Goal: Transaction & Acquisition: Purchase product/service

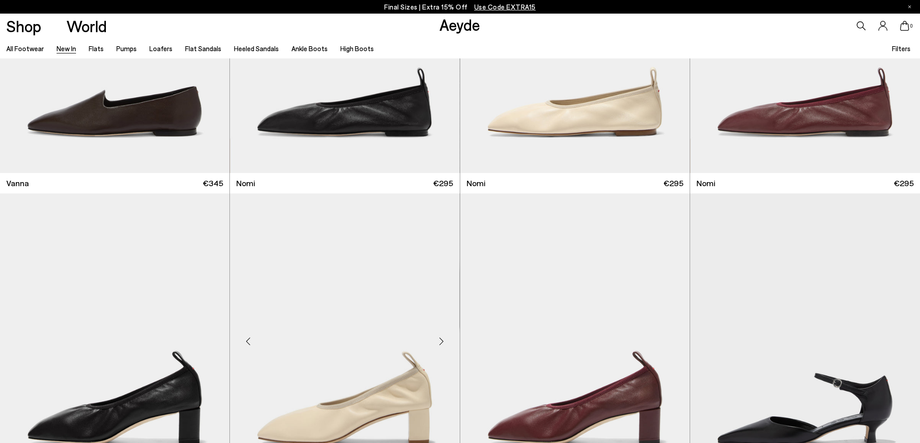
scroll to position [2233, 0]
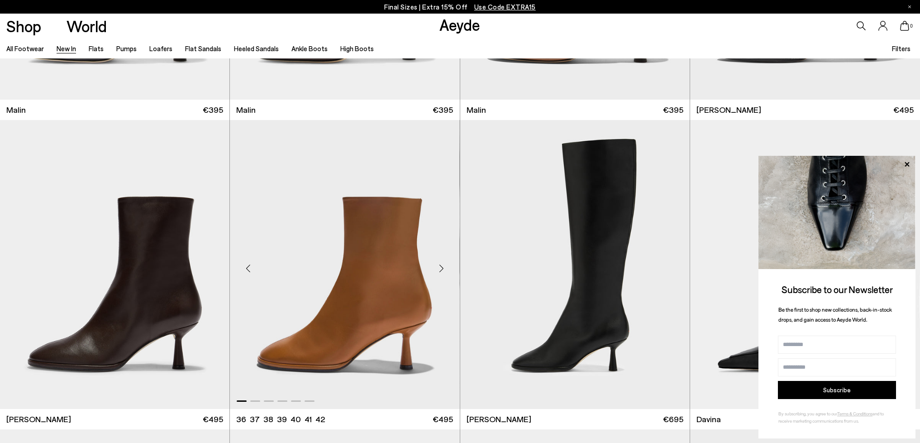
scroll to position [3510, 0]
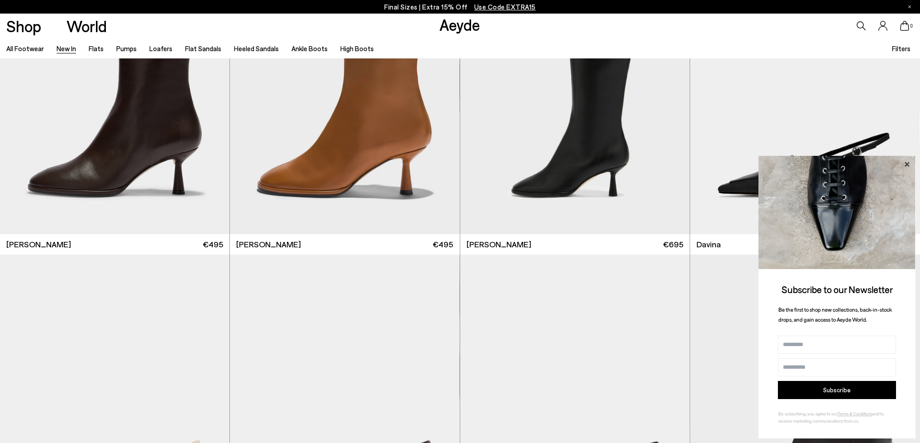
click at [908, 164] on icon at bounding box center [907, 164] width 5 height 5
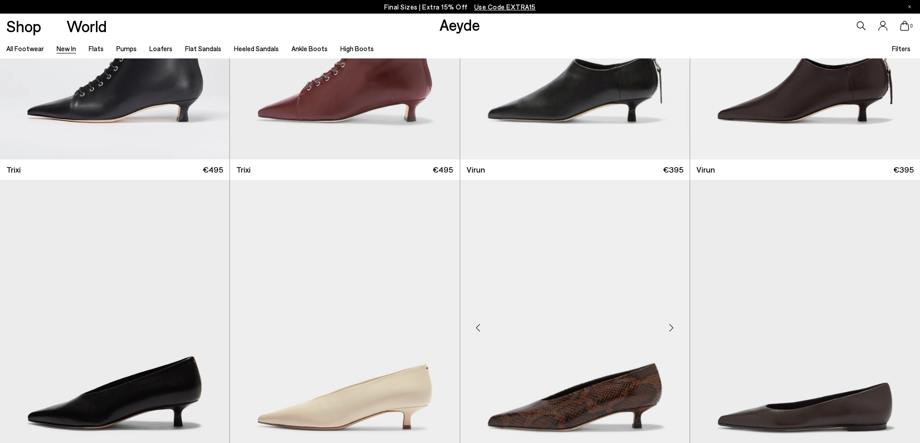
scroll to position [4521, 0]
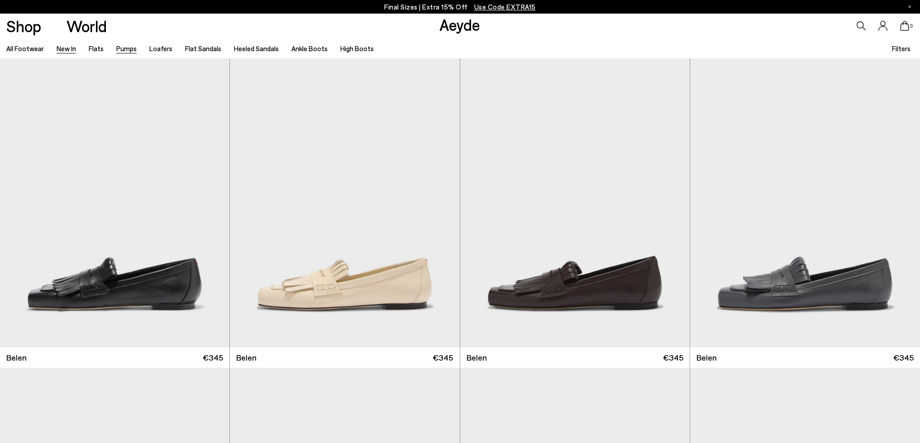
click at [124, 48] on link "Pumps" at bounding box center [126, 48] width 20 height 8
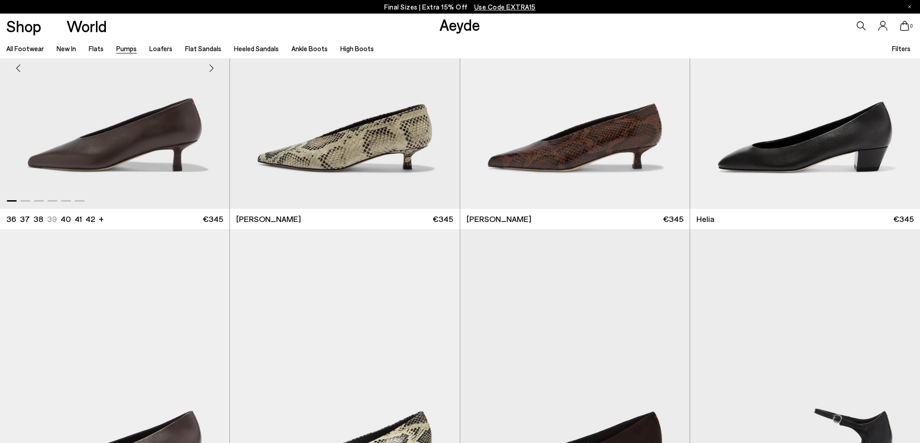
scroll to position [525, 0]
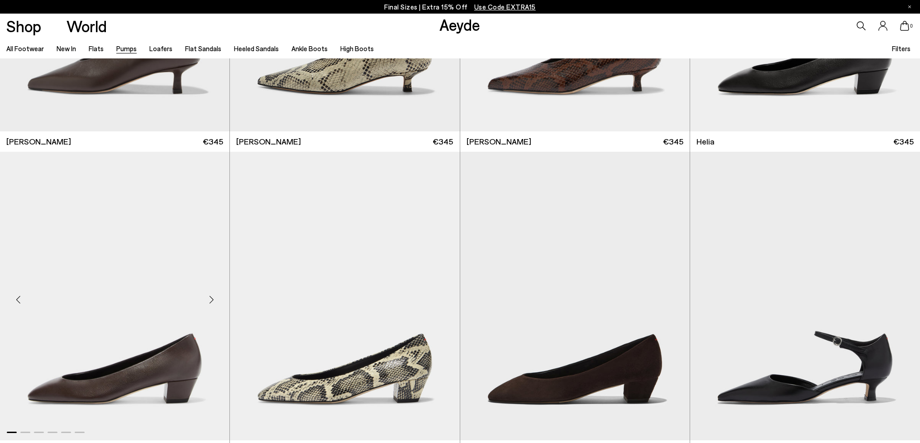
click at [172, 375] on img "1 / 6" at bounding box center [115, 296] width 230 height 288
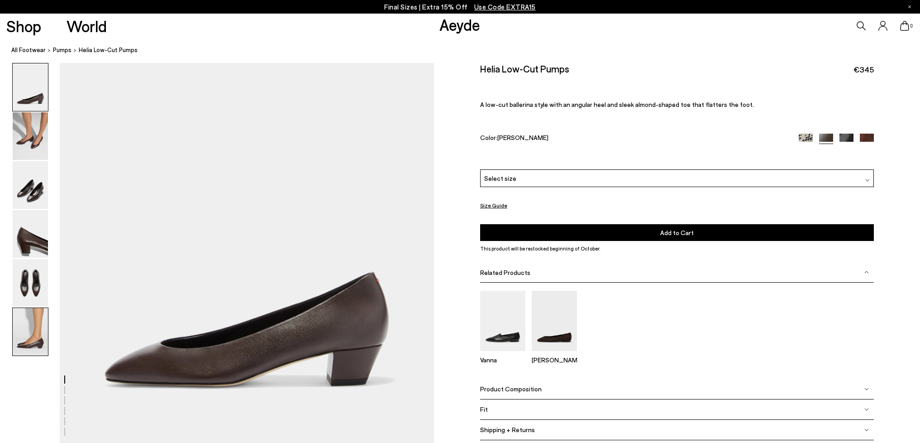
click at [36, 338] on img at bounding box center [30, 332] width 35 height 48
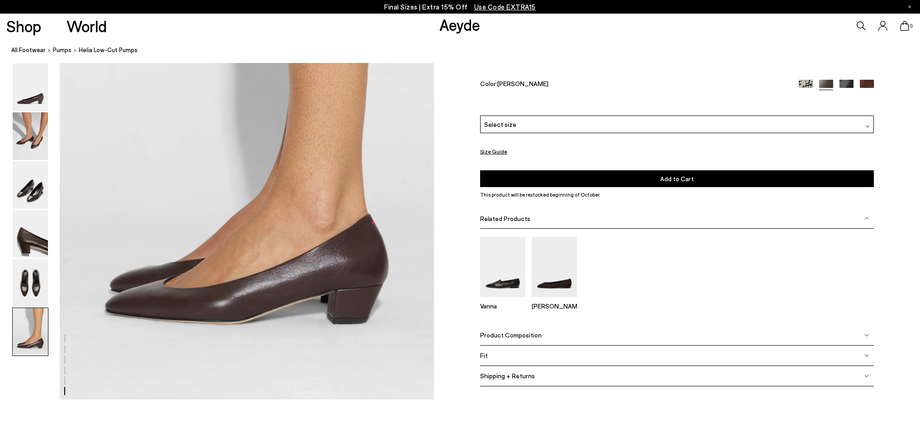
scroll to position [2477, 0]
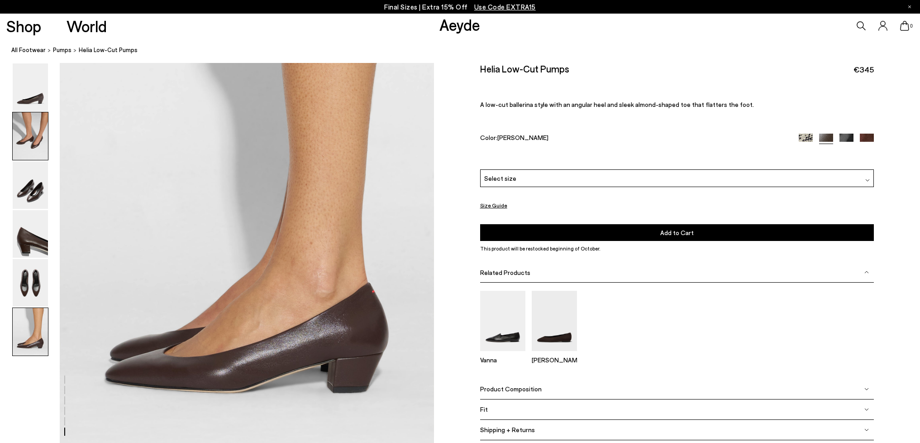
click at [33, 149] on img at bounding box center [30, 136] width 35 height 48
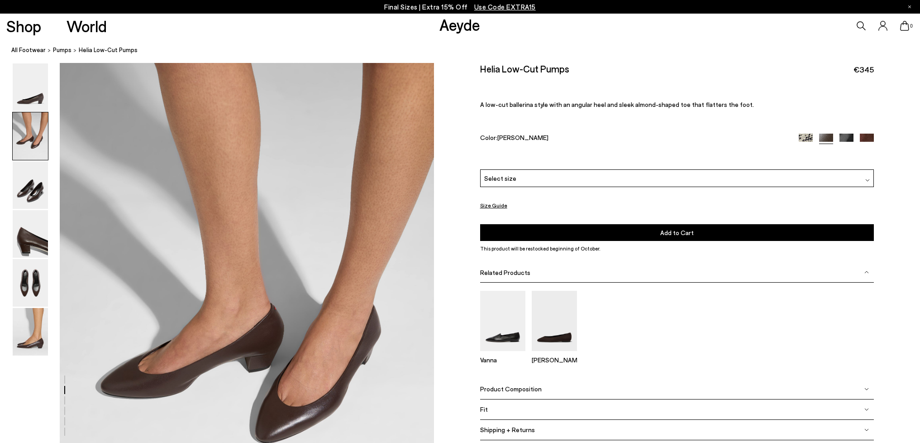
scroll to position [382, 0]
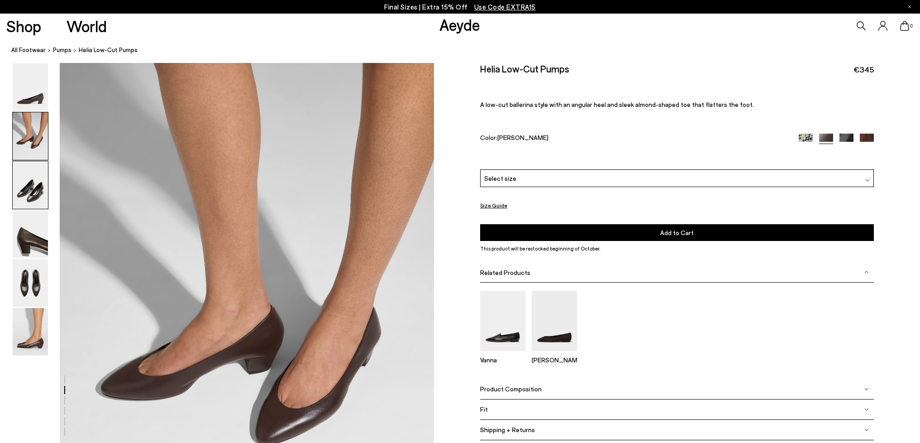
click at [33, 191] on img at bounding box center [30, 185] width 35 height 48
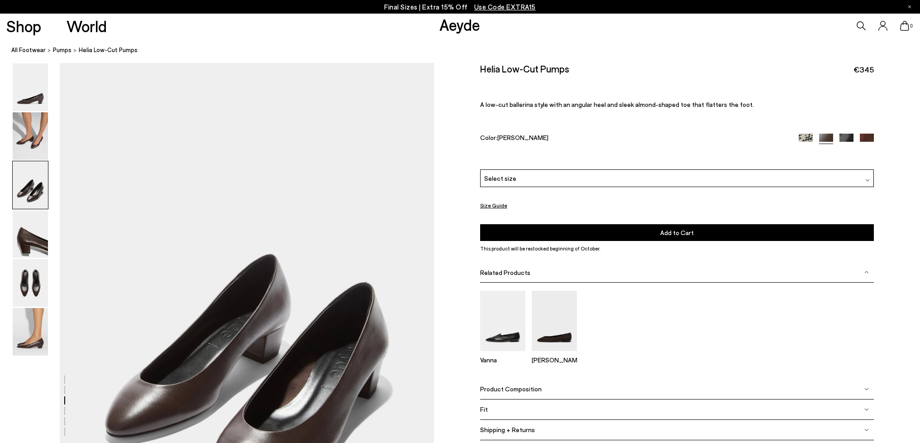
scroll to position [971, 0]
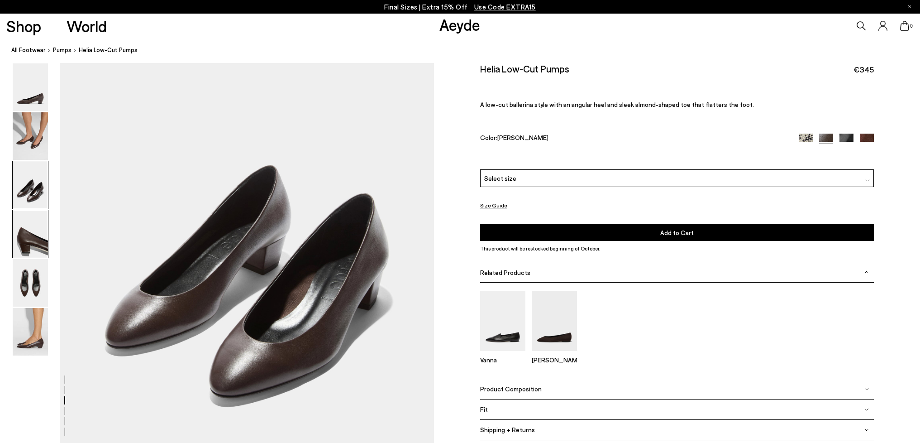
click at [35, 234] on img at bounding box center [30, 234] width 35 height 48
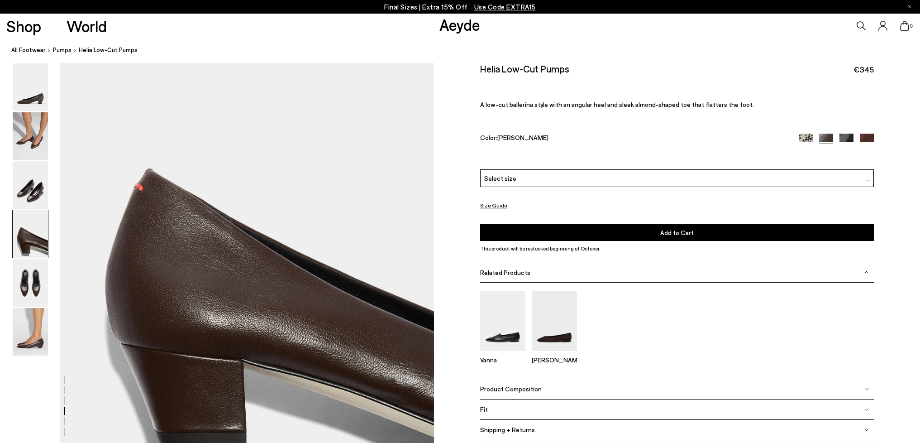
scroll to position [1501, 0]
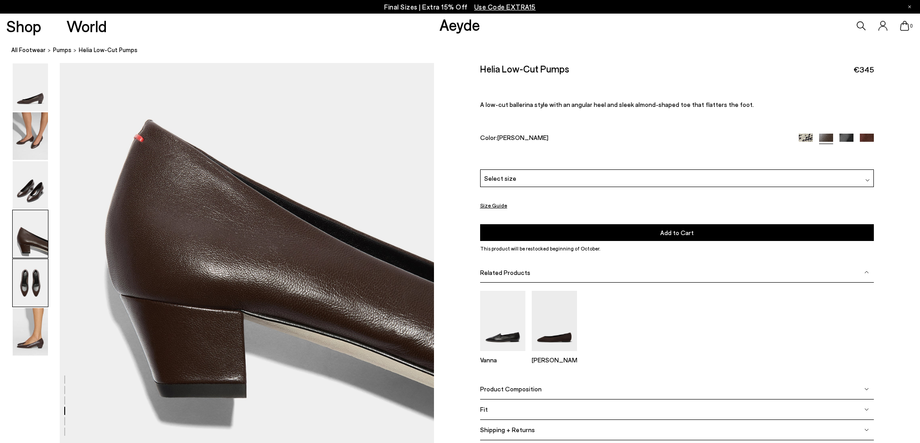
click at [35, 281] on img at bounding box center [30, 283] width 35 height 48
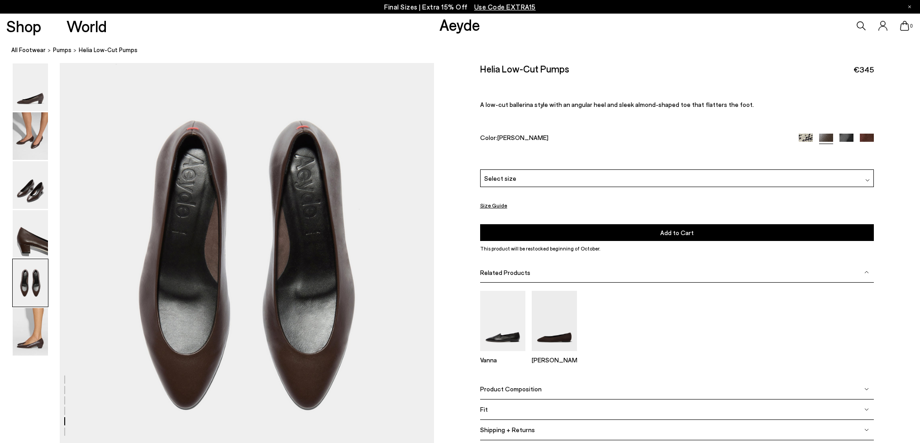
scroll to position [1968, 0]
